Goal: Task Accomplishment & Management: Manage account settings

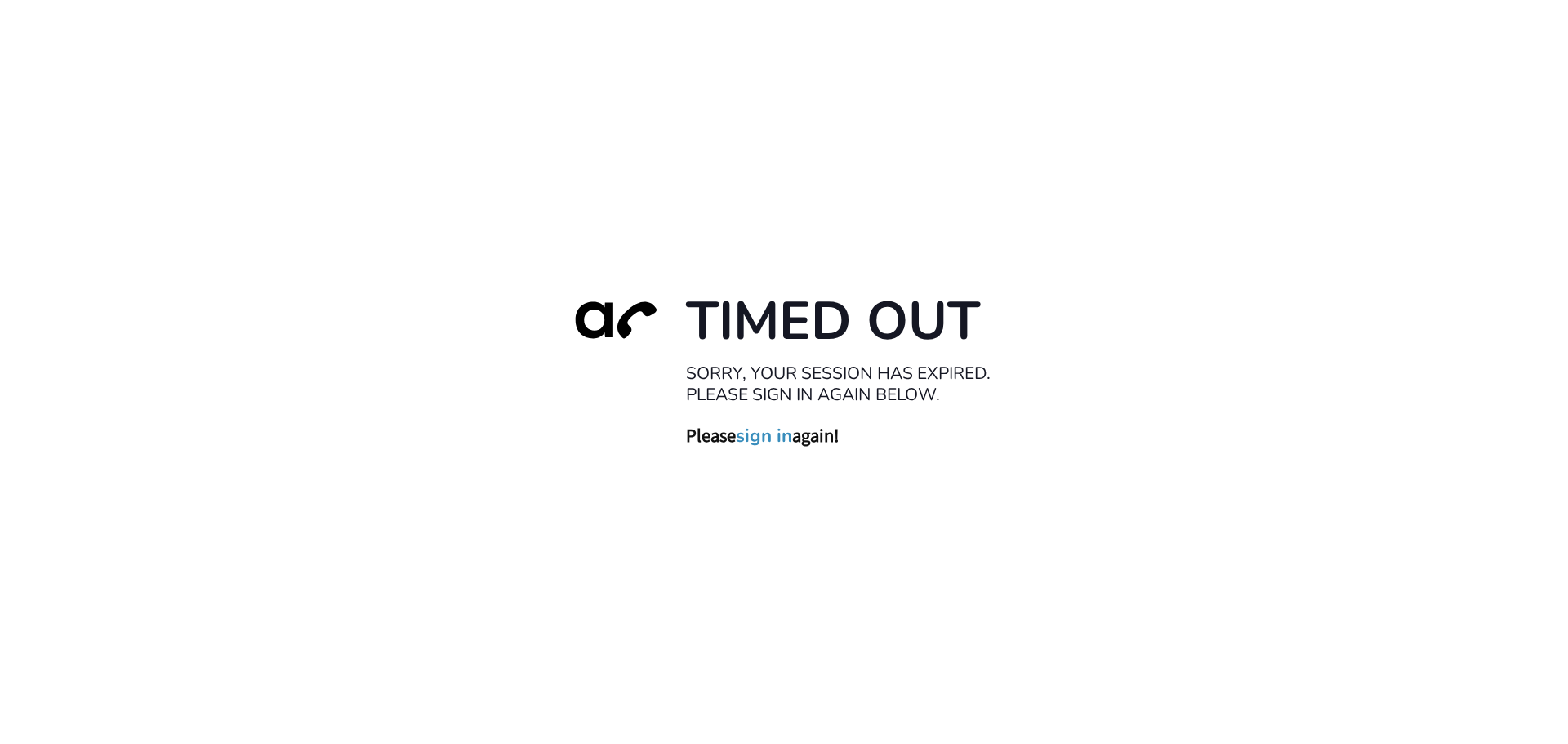
click at [760, 441] on link "sign in" at bounding box center [764, 435] width 56 height 23
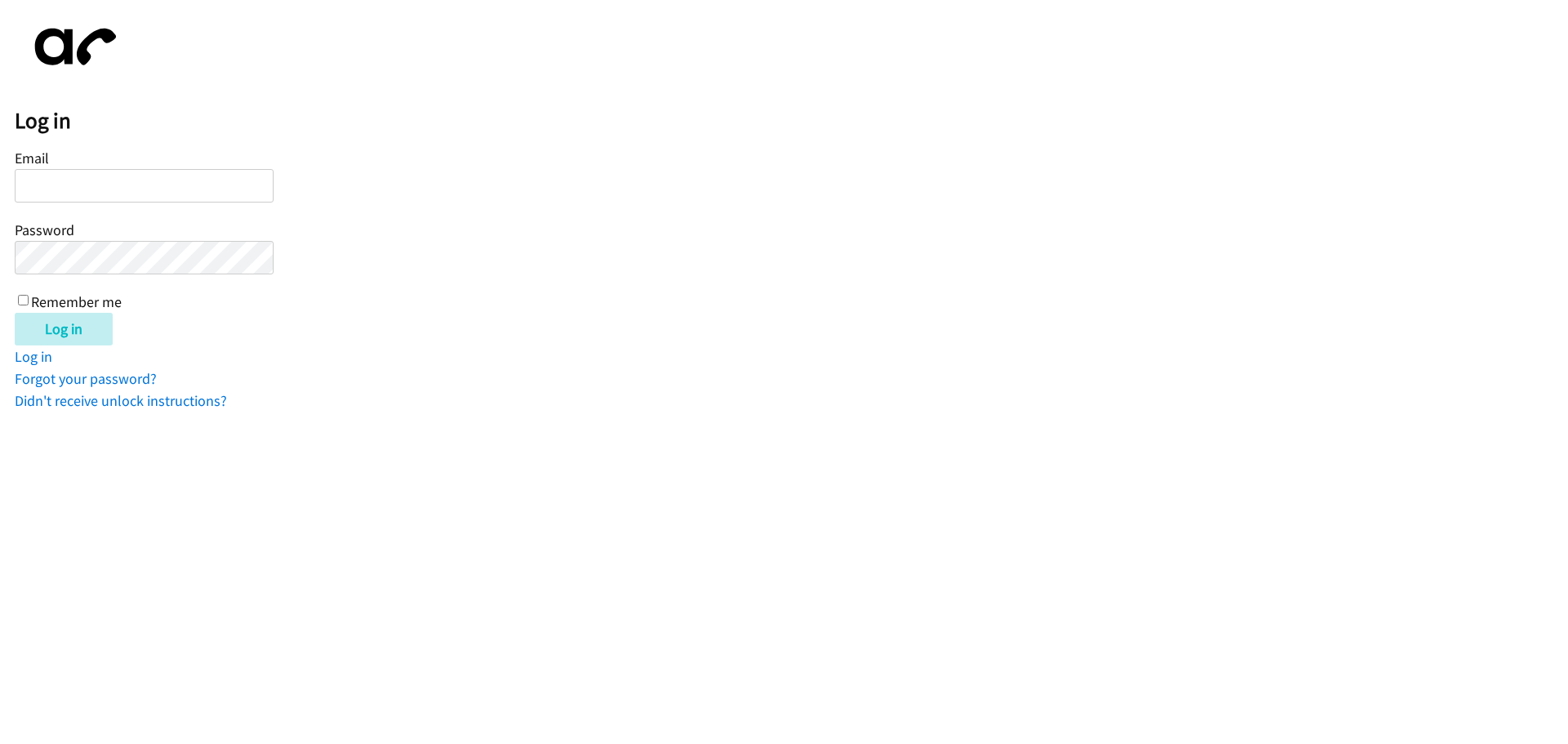
type input "iashadele@lendingpoint.com"
drag, startPoint x: 25, startPoint y: 301, endPoint x: 49, endPoint y: 331, distance: 38.4
click at [25, 300] on input "Remember me" at bounding box center [23, 300] width 11 height 11
checkbox input "true"
click at [65, 340] on input "Log in" at bounding box center [64, 328] width 98 height 32
